Goal: Transaction & Acquisition: Obtain resource

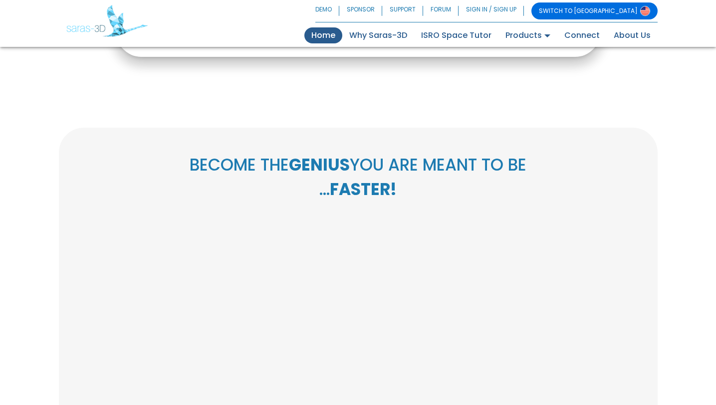
scroll to position [388, 0]
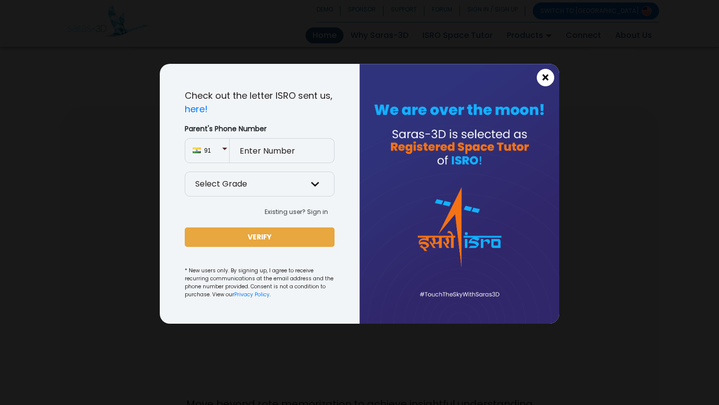
click at [541, 80] on button "×" at bounding box center [545, 77] width 17 height 17
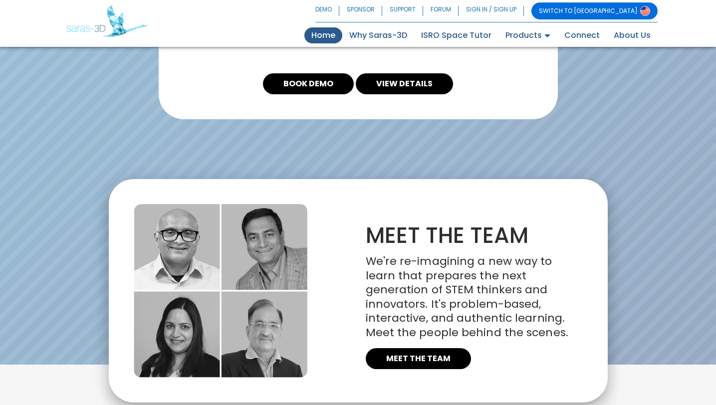
scroll to position [2287, 0]
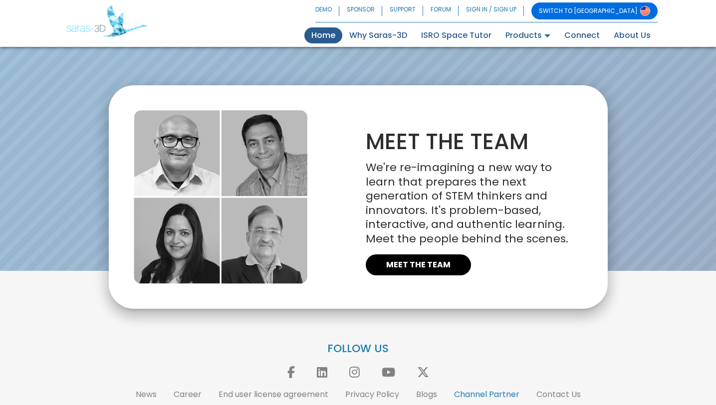
click at [494, 389] on link "Channel Partner" at bounding box center [486, 394] width 65 height 11
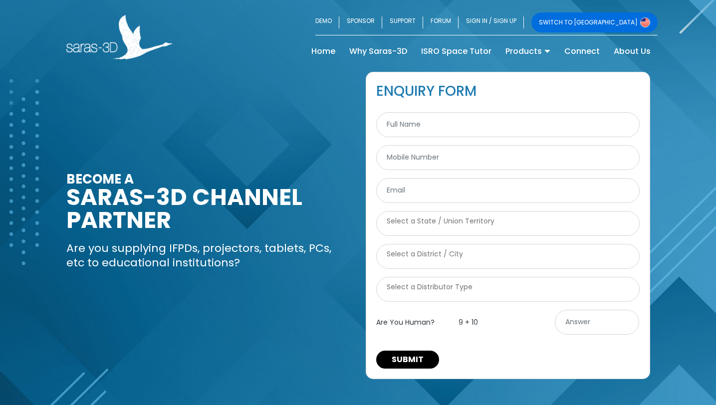
select select
click at [321, 53] on link "Home (current)" at bounding box center [324, 51] width 38 height 16
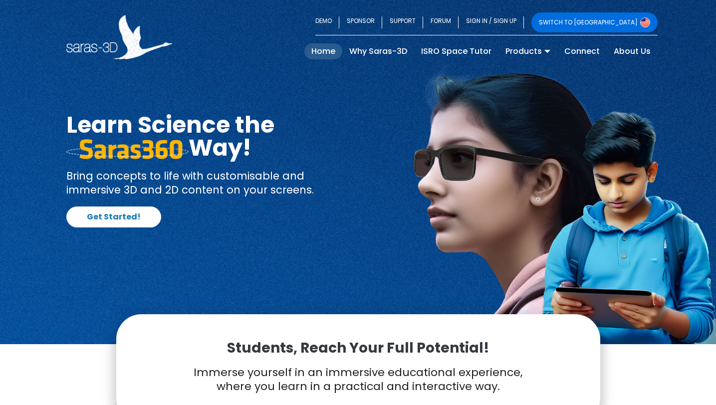
click at [386, 60] on div "SWITCH TO USA DEMO SPONSOR SUPPORT FORUM SIGN IN / SIGN UP SWITCH TO USA Home (…" at bounding box center [358, 36] width 599 height 49
click at [382, 54] on link "Why Saras-3D" at bounding box center [378, 51] width 72 height 16
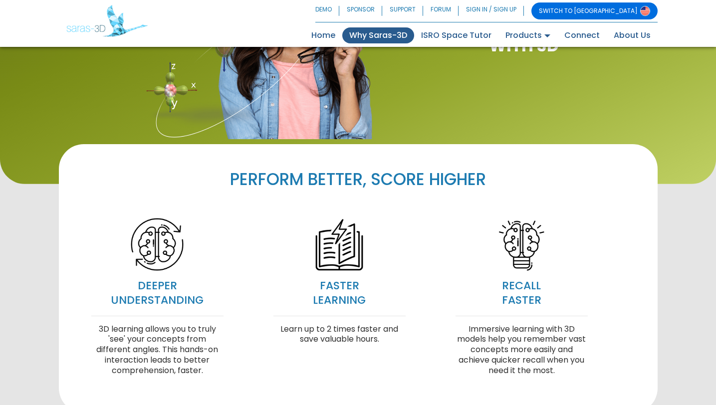
scroll to position [138, 0]
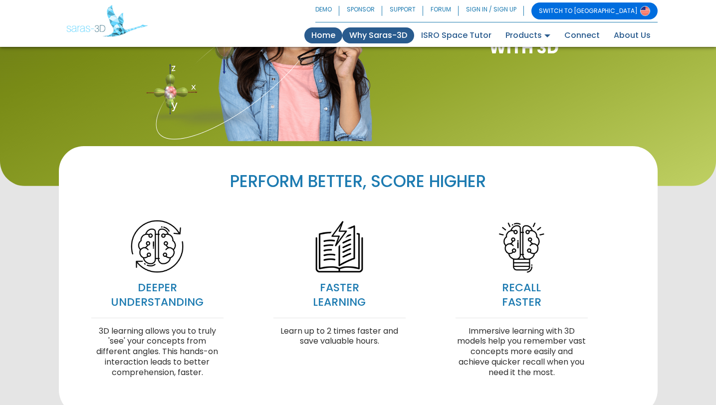
click at [320, 36] on link "Home (current)" at bounding box center [324, 35] width 38 height 16
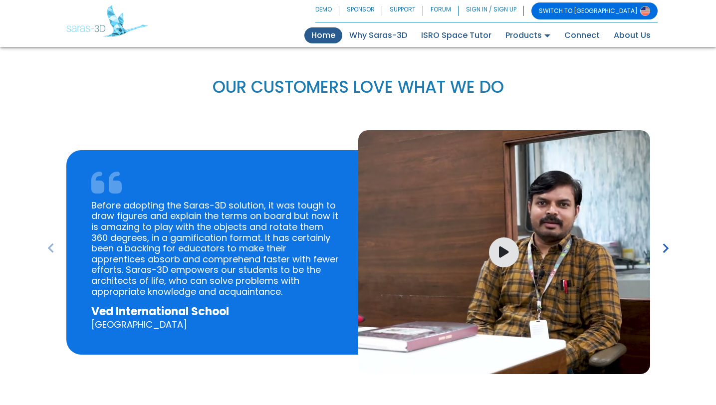
scroll to position [1025, 0]
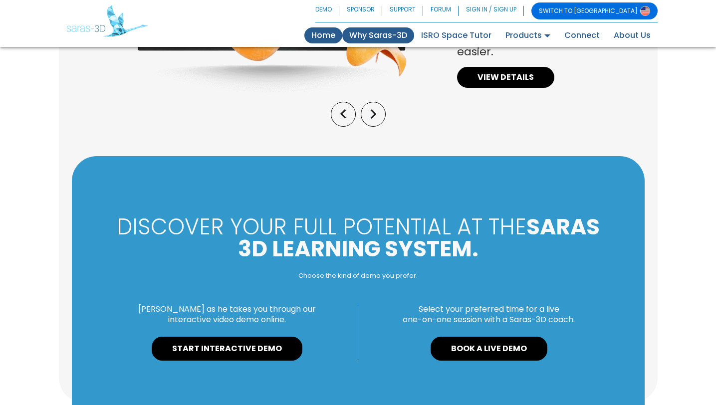
click at [395, 32] on link "Why Saras-3D" at bounding box center [378, 35] width 72 height 16
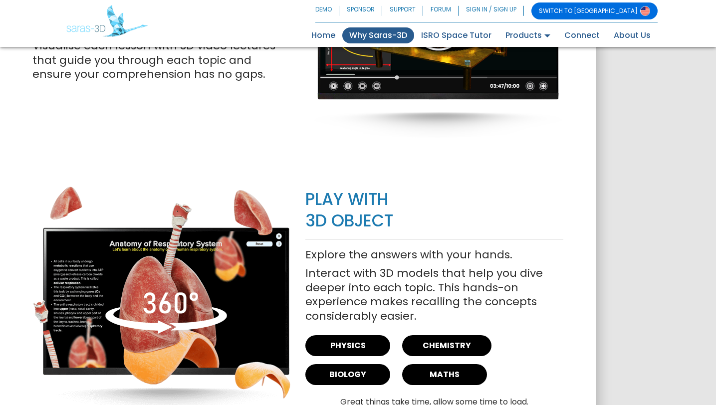
scroll to position [1060, 0]
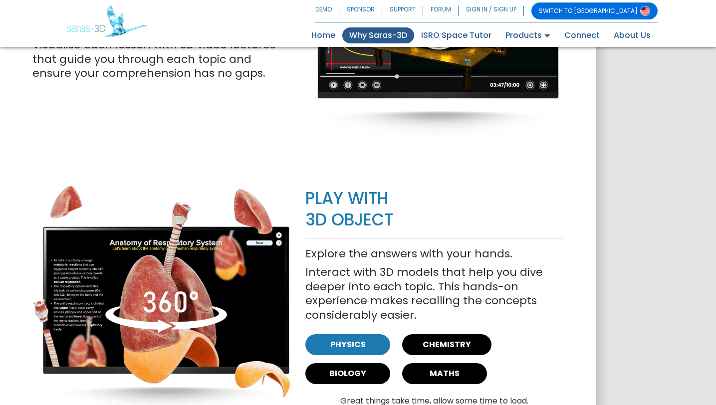
click at [352, 334] on link "PHYSICS" at bounding box center [348, 344] width 85 height 21
